Goal: Complete application form: Complete application form

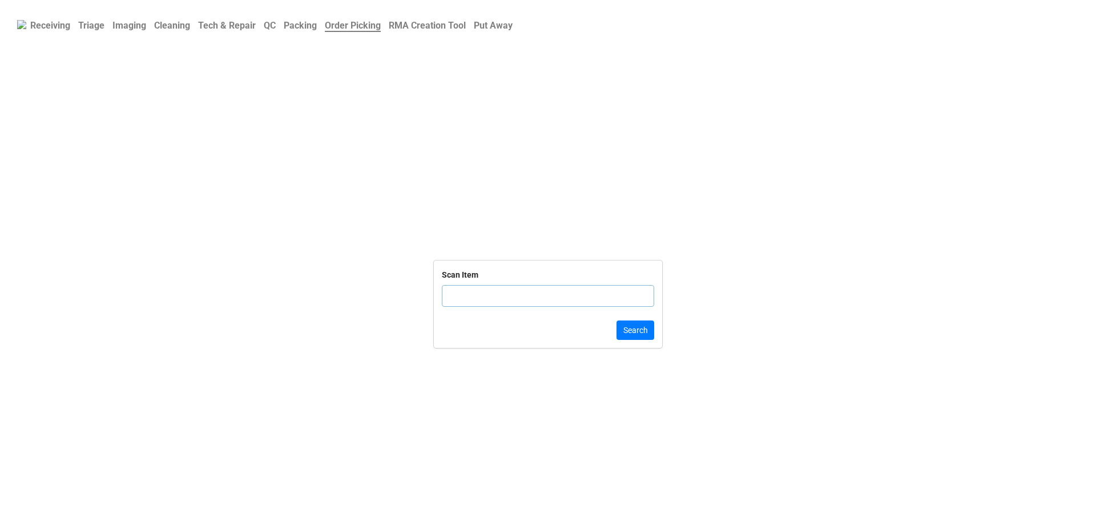
click at [519, 295] on input "text" at bounding box center [548, 296] width 212 height 22
type input "1001901710170003004300393"
click button "Search" at bounding box center [635, 329] width 38 height 19
click at [493, 291] on input "text" at bounding box center [548, 290] width 212 height 22
type input "TRD-0000"
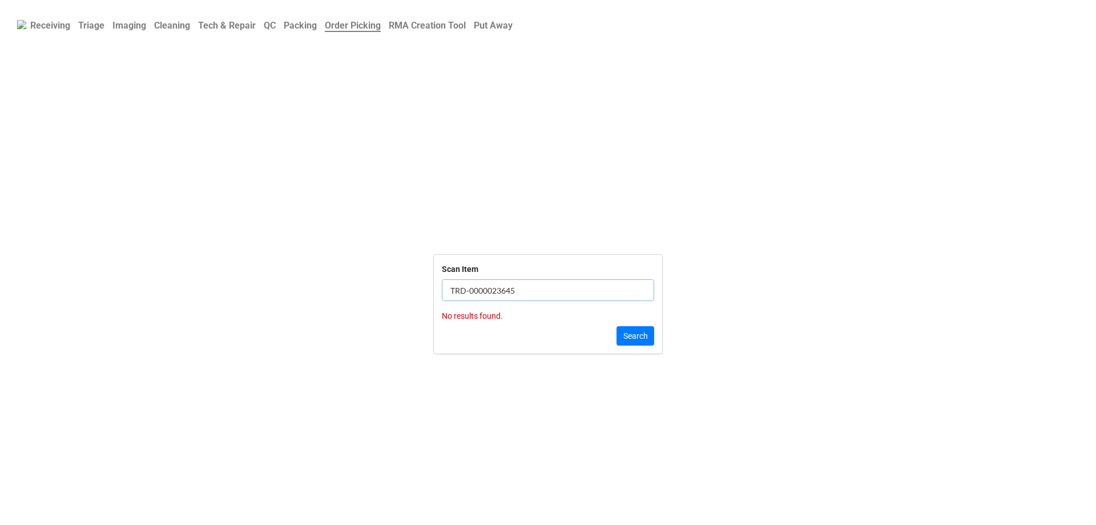
click button "Search" at bounding box center [635, 335] width 38 height 19
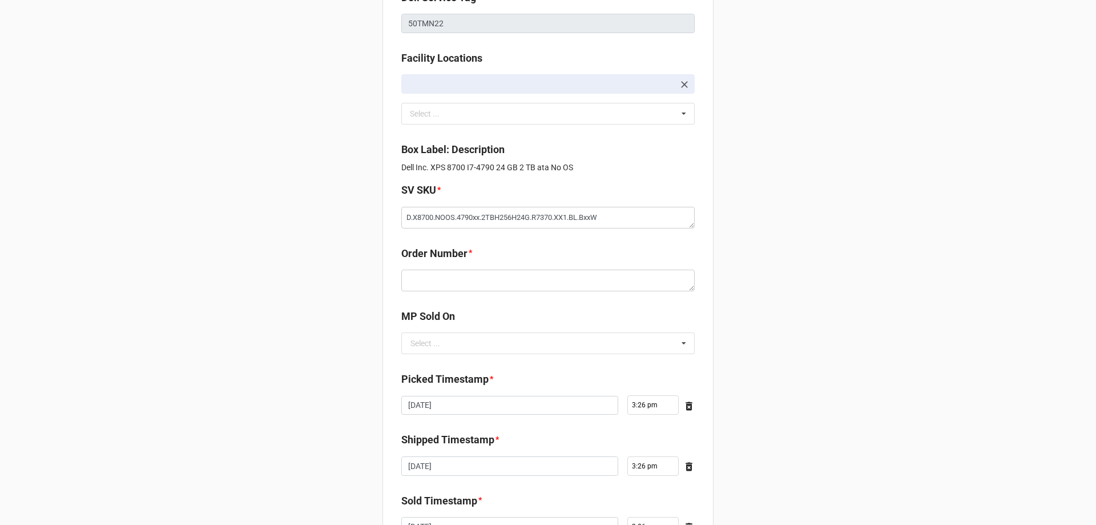
scroll to position [114, 0]
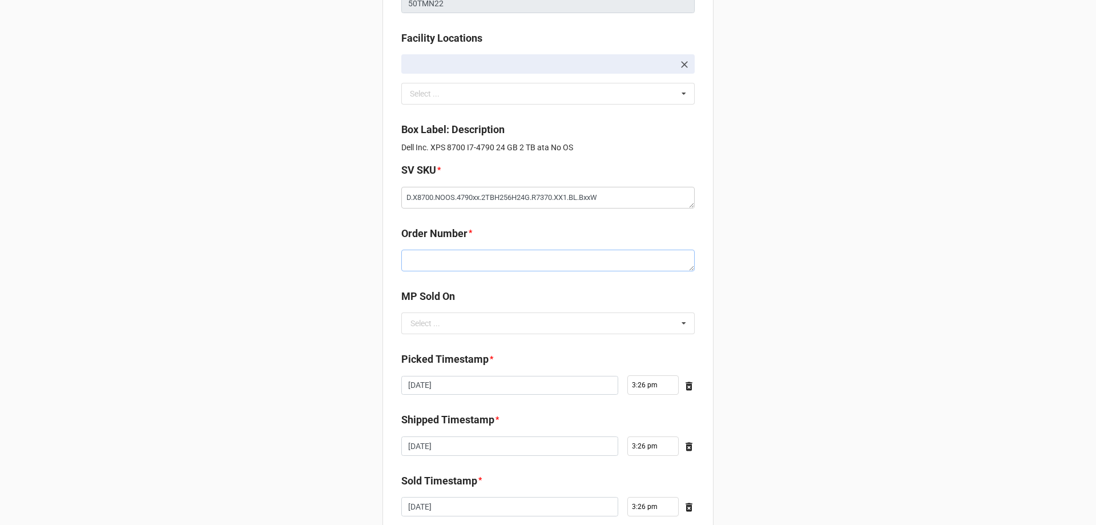
click at [463, 261] on textarea at bounding box center [547, 260] width 293 height 22
paste textarea "5034785"
type textarea "x"
type textarea "5034785"
click at [665, 227] on b "Order Number *" at bounding box center [547, 235] width 293 height 20
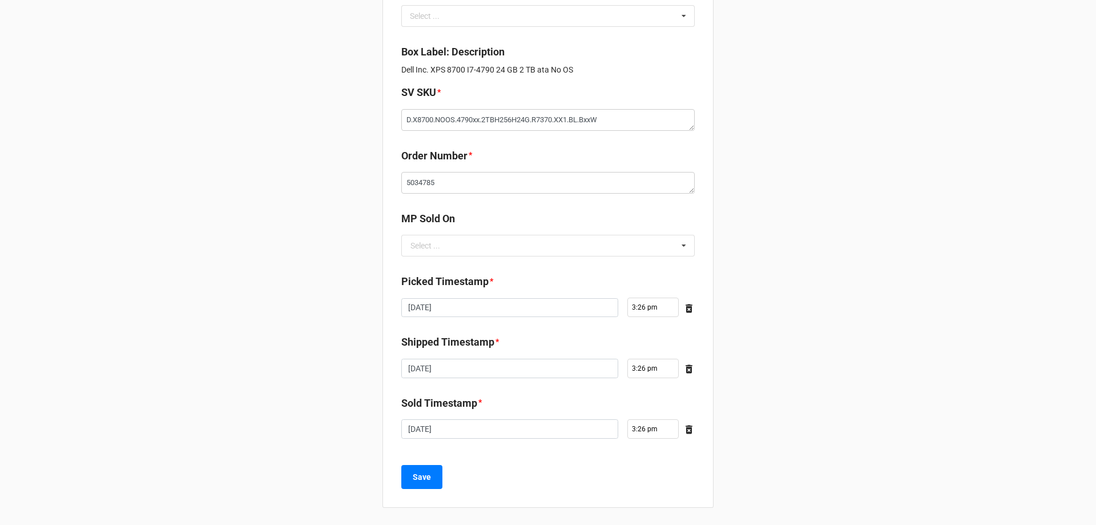
scroll to position [193, 0]
click at [642, 244] on input "text" at bounding box center [548, 244] width 292 height 21
click at [468, 268] on div "D2C" at bounding box center [548, 265] width 292 height 21
type textarea "x"
click at [475, 206] on div "Dell Service Tag 50TMN22 Facility Locations FGFS.DLL.FG-R06-B04 Select ... No r…" at bounding box center [547, 189] width 331 height 634
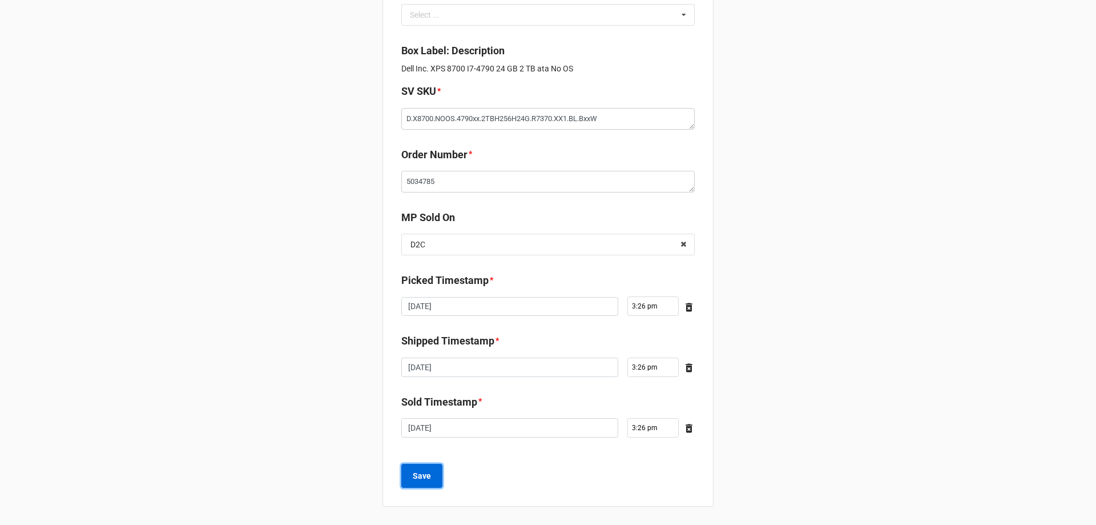
click at [425, 469] on button "Save" at bounding box center [421, 475] width 41 height 24
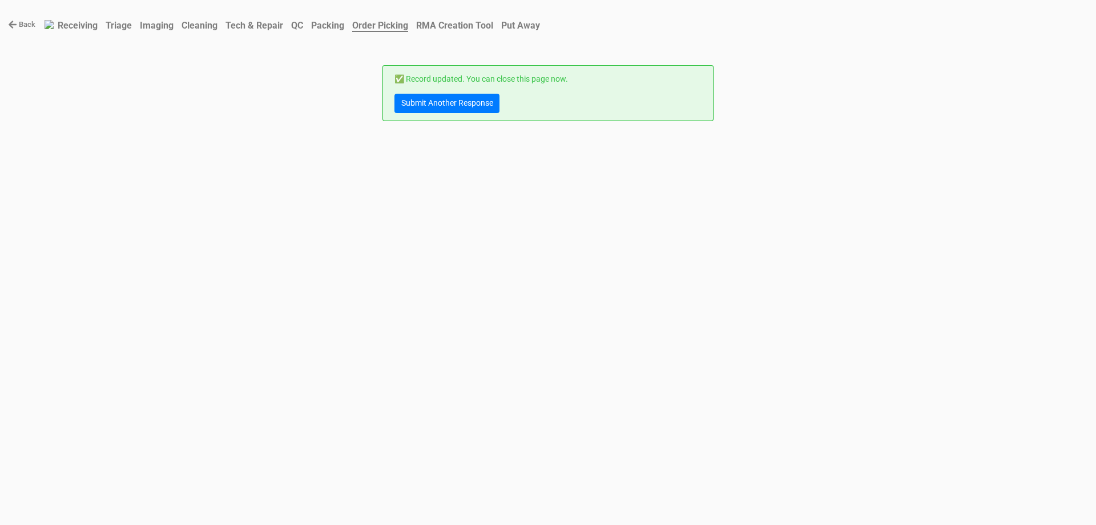
scroll to position [0, 0]
